Goal: Transaction & Acquisition: Subscribe to service/newsletter

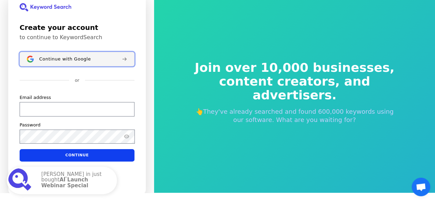
click at [90, 59] on div "Continue with Google" at bounding box center [77, 59] width 77 height 6
